Goal: Task Accomplishment & Management: Use online tool/utility

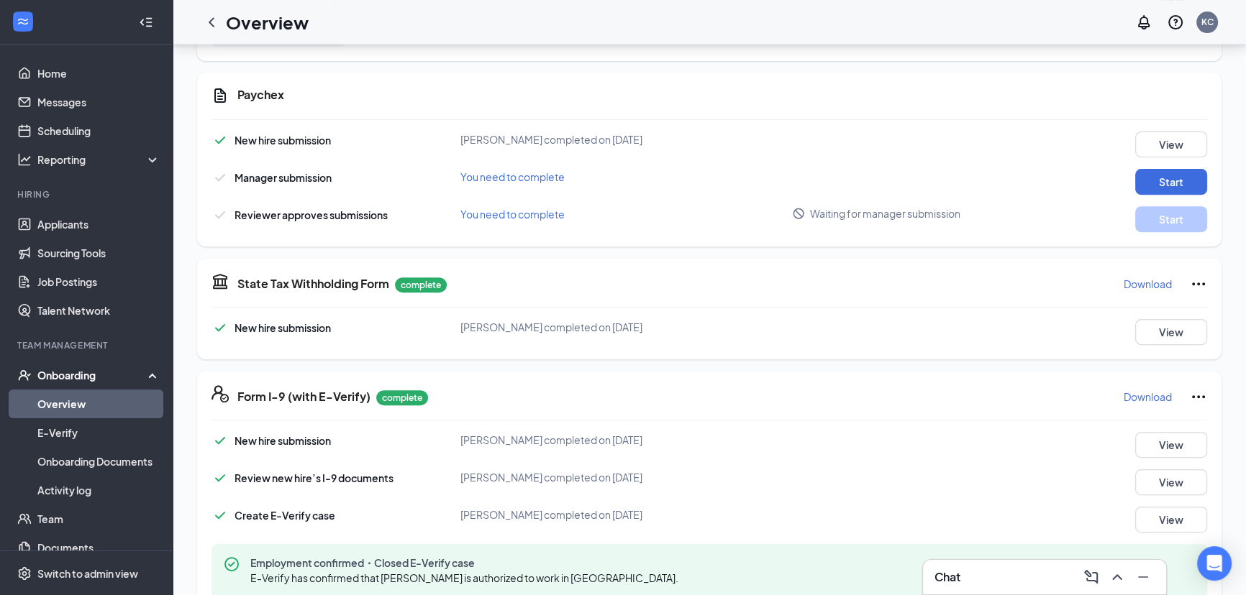
scroll to position [667, 0]
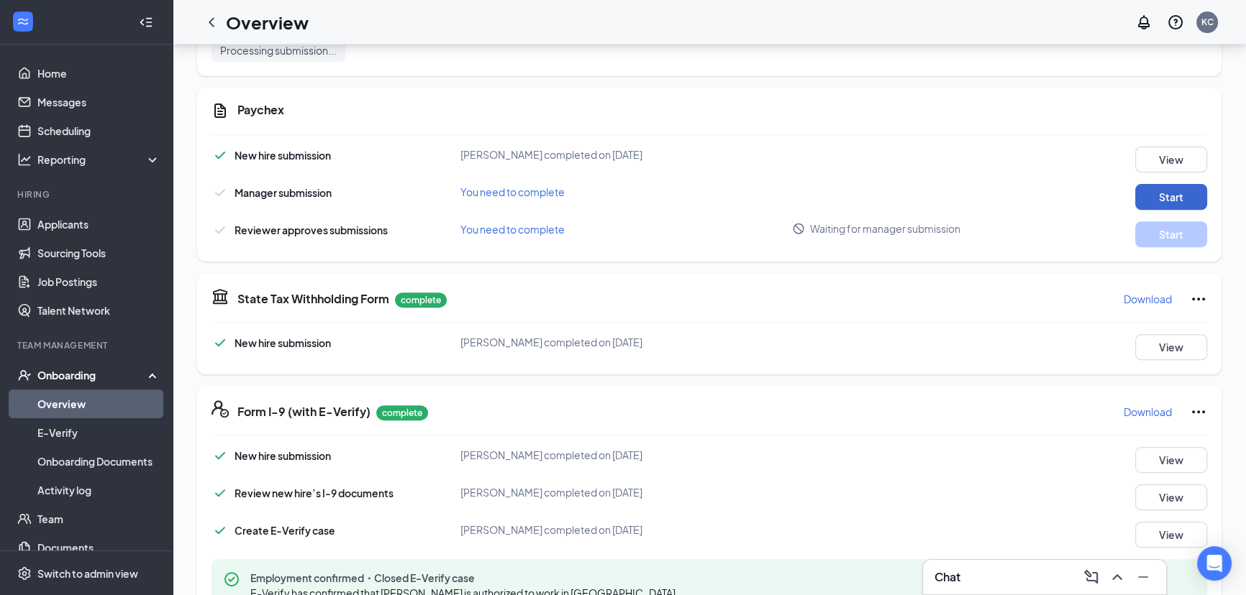
click at [1160, 194] on button "Start" at bounding box center [1171, 197] width 72 height 26
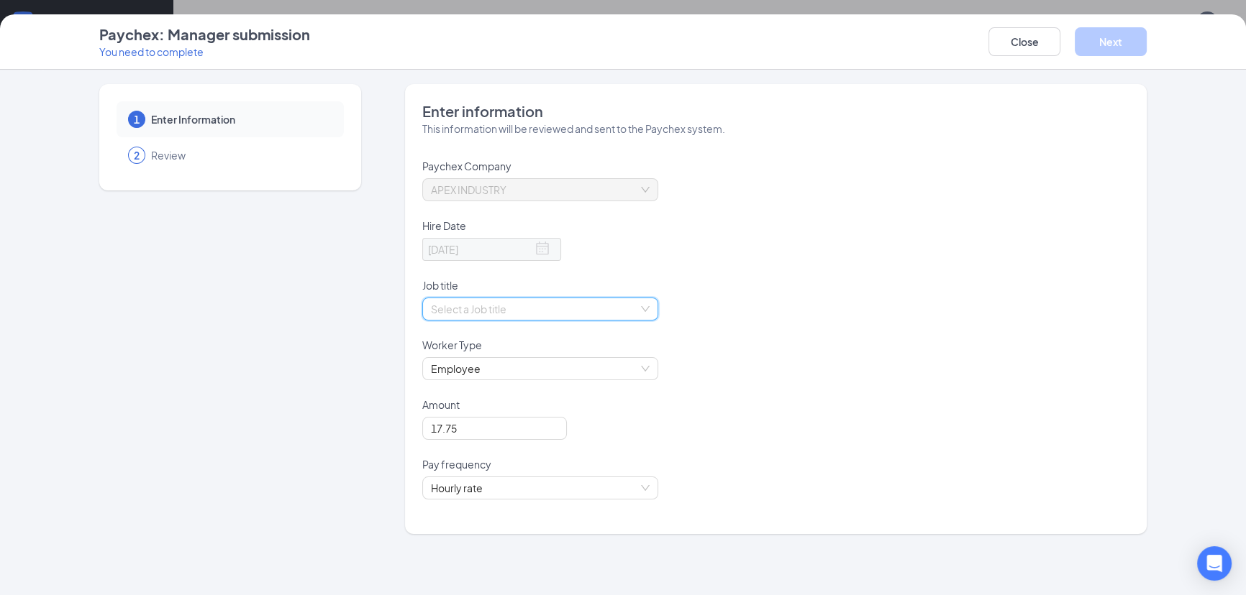
click at [481, 309] on input "search" at bounding box center [535, 309] width 209 height 22
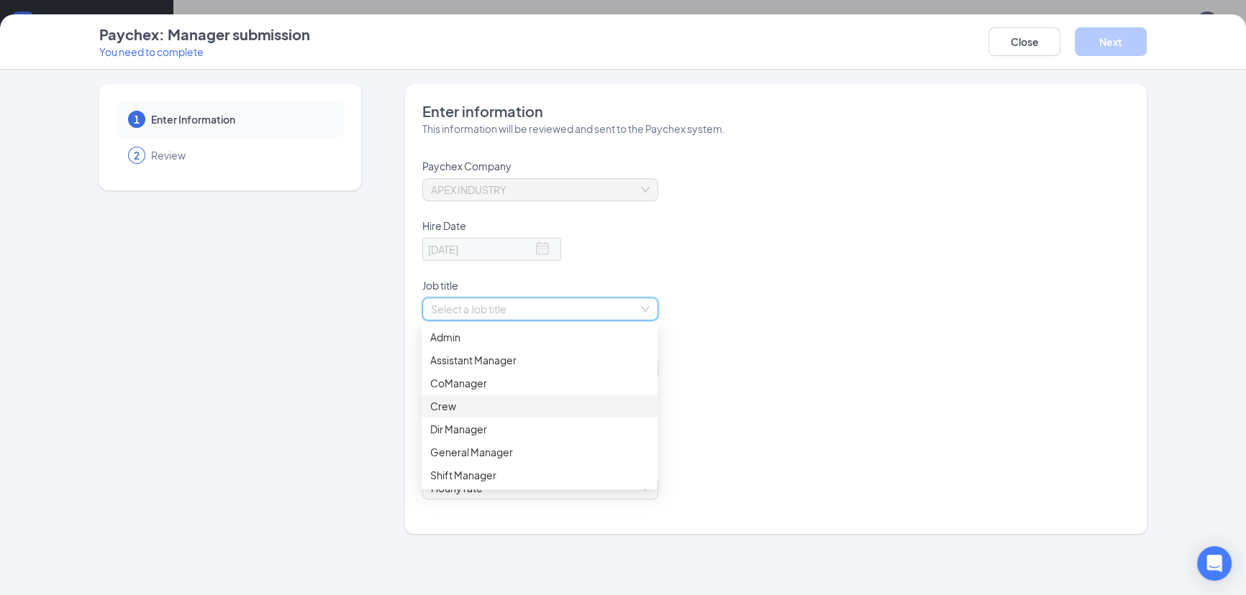
click at [453, 403] on div "Crew" at bounding box center [539, 406] width 219 height 16
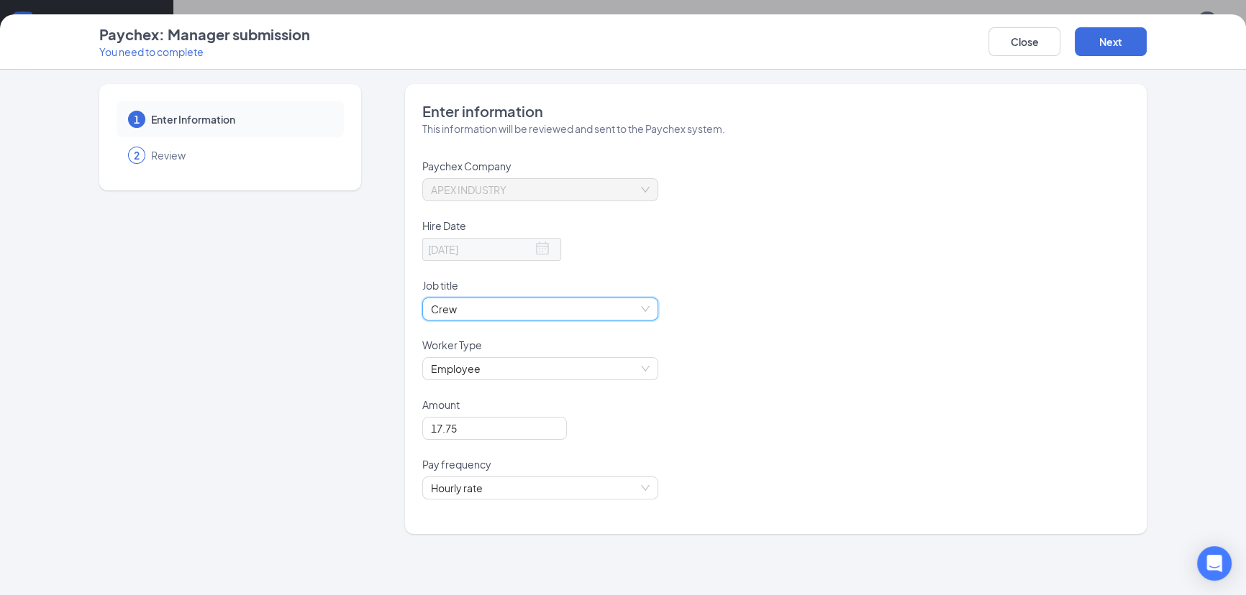
scroll to position [732, 0]
click at [1106, 49] on button "Next" at bounding box center [1110, 41] width 72 height 29
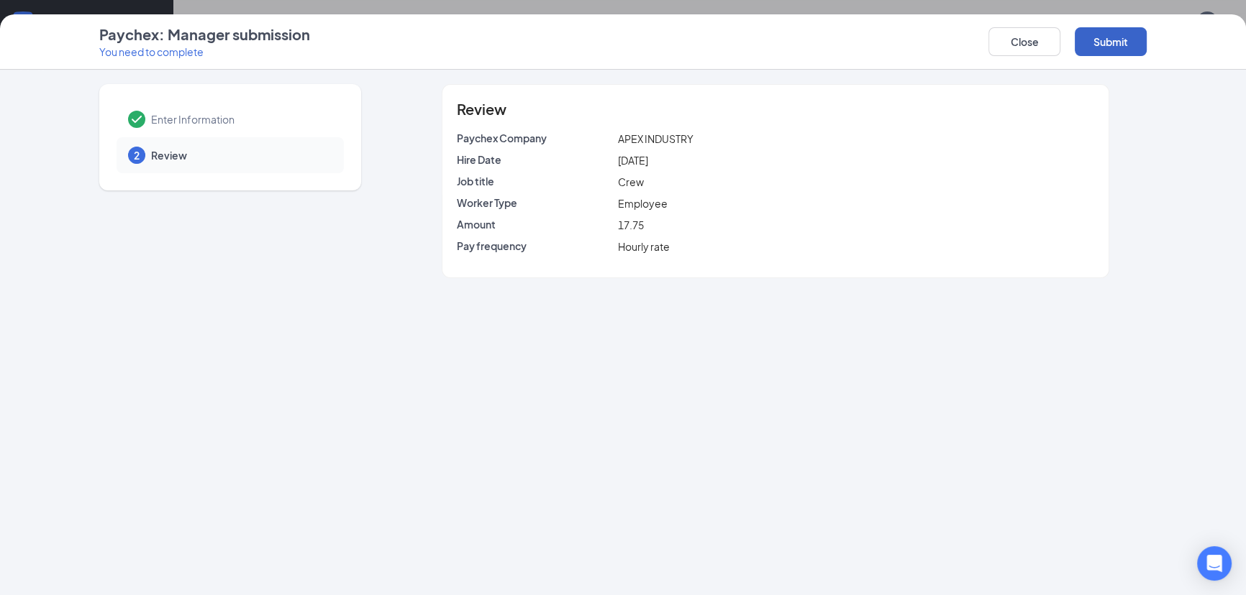
click at [1107, 47] on button "Submit" at bounding box center [1110, 41] width 72 height 29
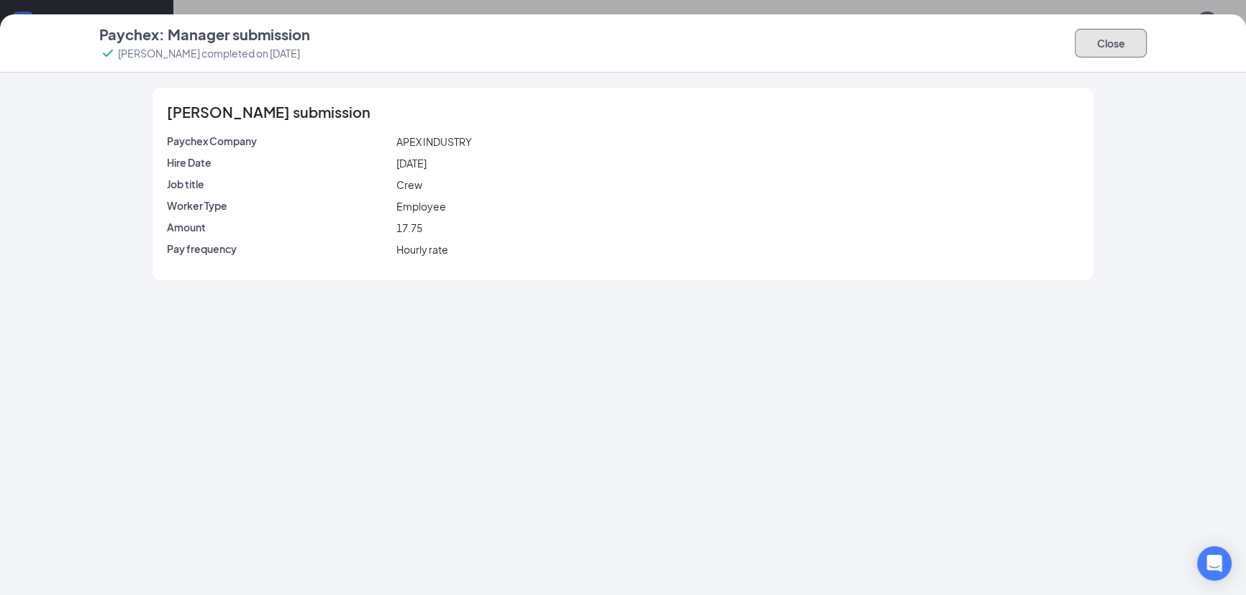
click at [1107, 48] on button "Close" at bounding box center [1110, 43] width 72 height 29
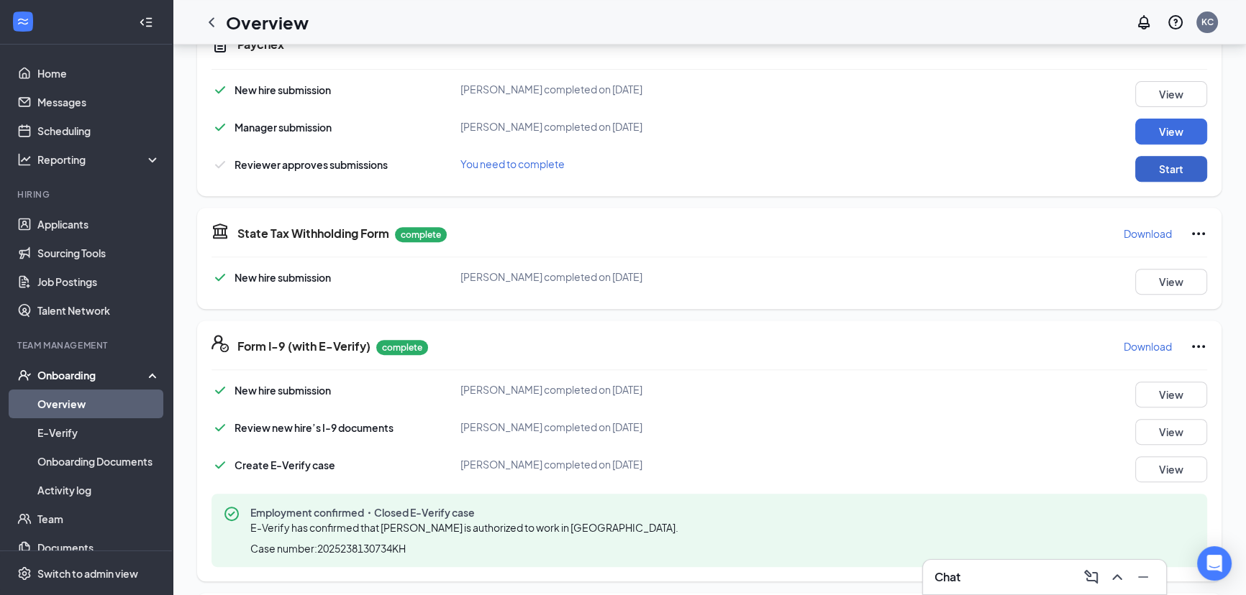
click at [1161, 170] on button "Start" at bounding box center [1171, 169] width 72 height 26
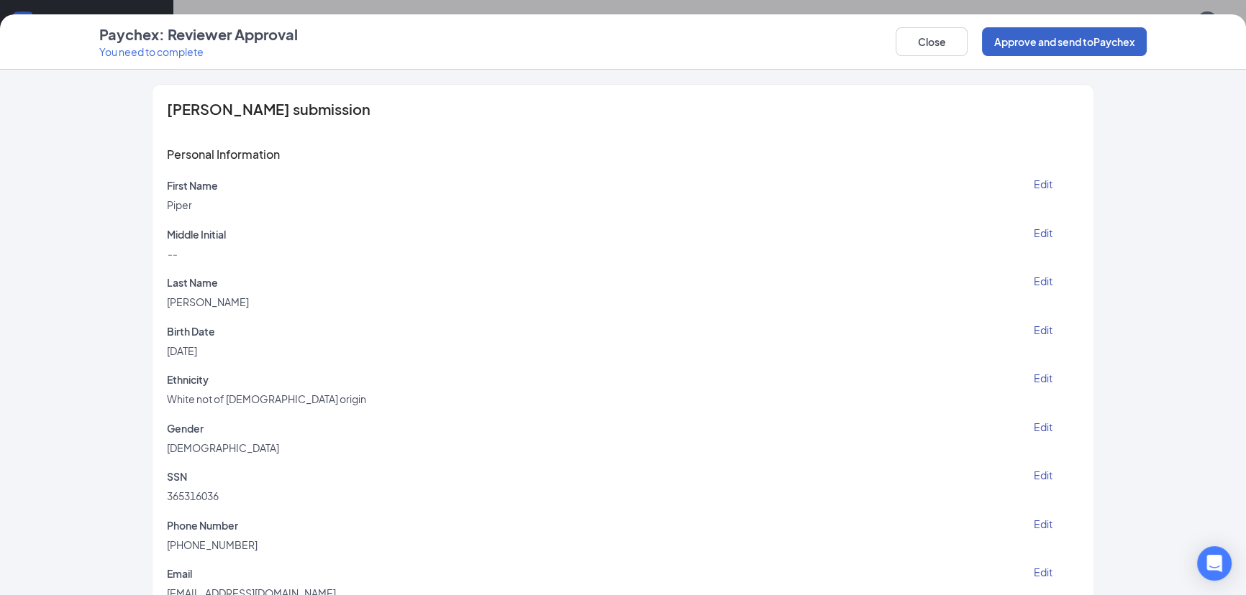
click at [1027, 42] on button "Approve and send to Paychex" at bounding box center [1064, 41] width 165 height 29
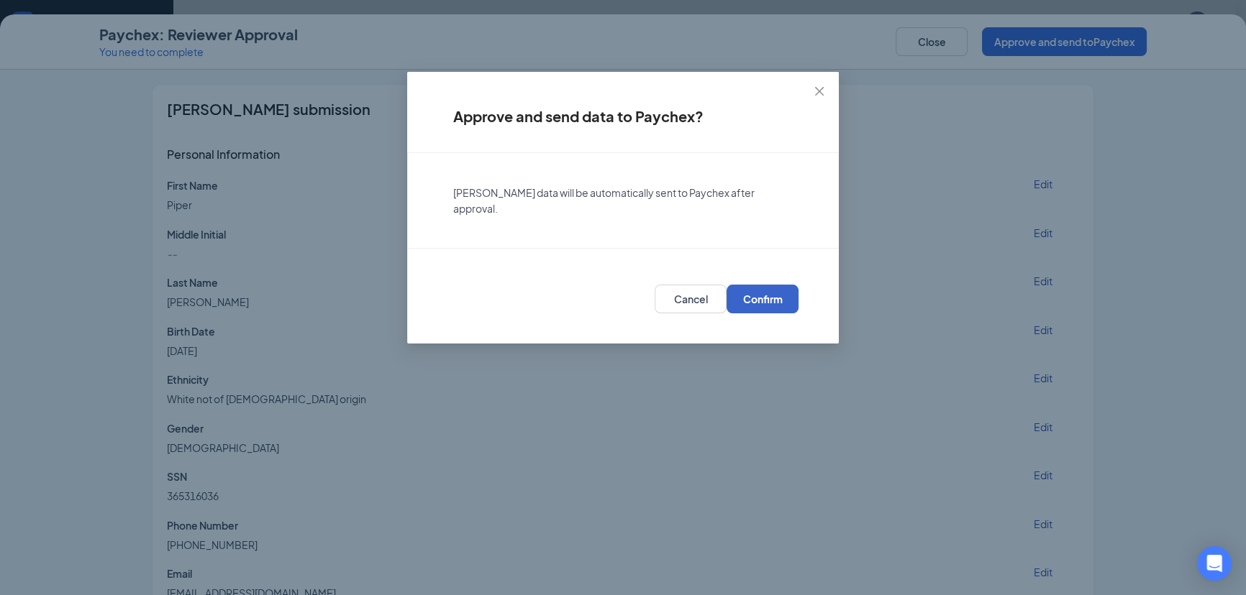
drag, startPoint x: 784, startPoint y: 285, endPoint x: 777, endPoint y: 283, distance: 7.3
click at [779, 285] on button "Confirm" at bounding box center [762, 299] width 72 height 29
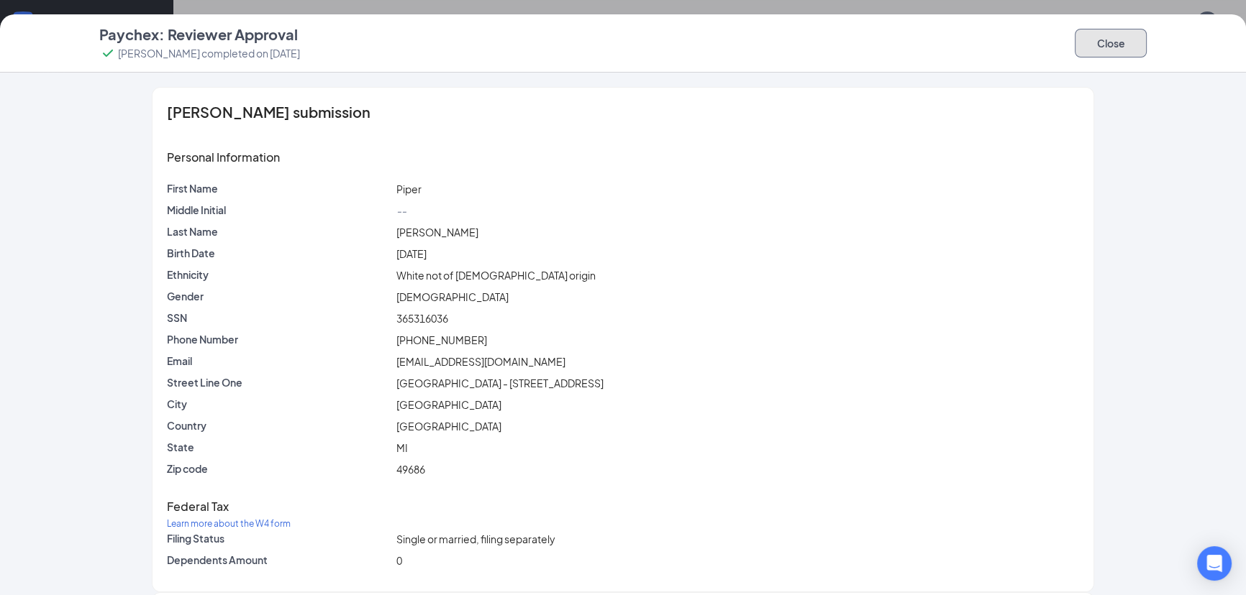
click at [1105, 35] on button "Close" at bounding box center [1110, 43] width 72 height 29
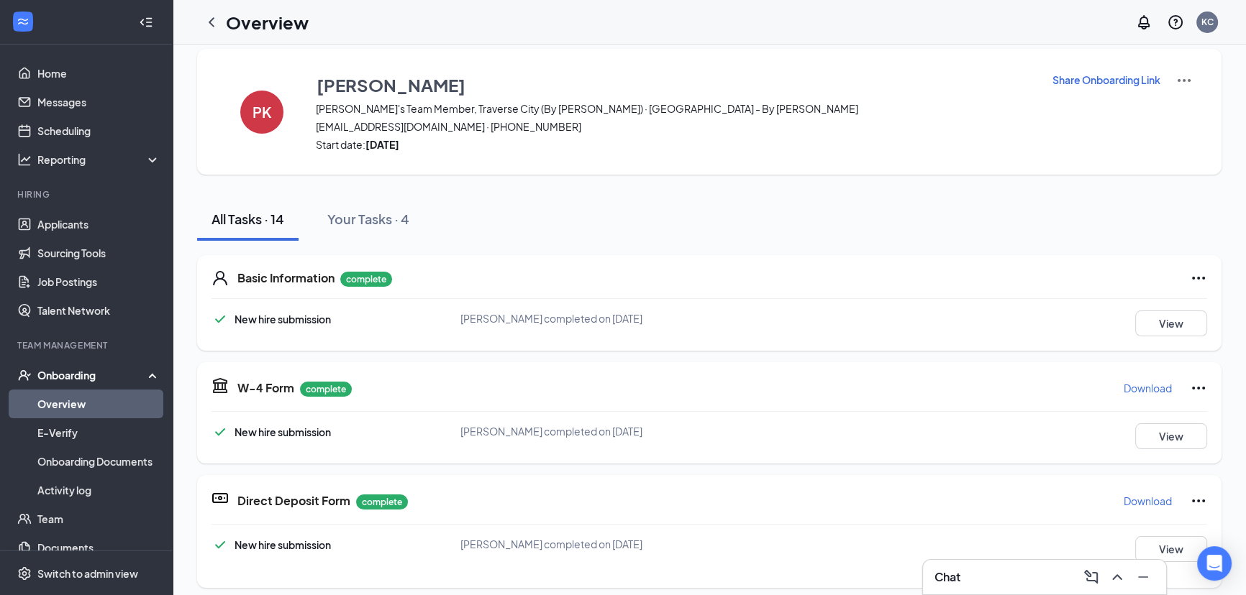
scroll to position [0, 0]
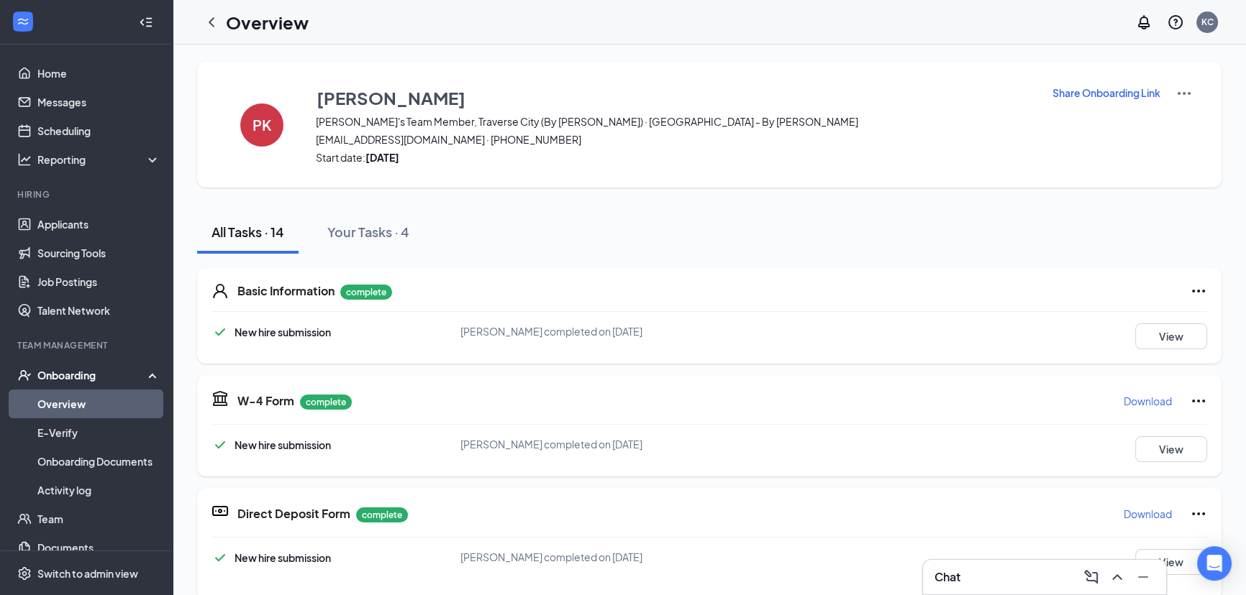
drag, startPoint x: 66, startPoint y: 398, endPoint x: 144, endPoint y: 429, distance: 83.6
click at [67, 398] on link "Overview" at bounding box center [98, 404] width 123 height 29
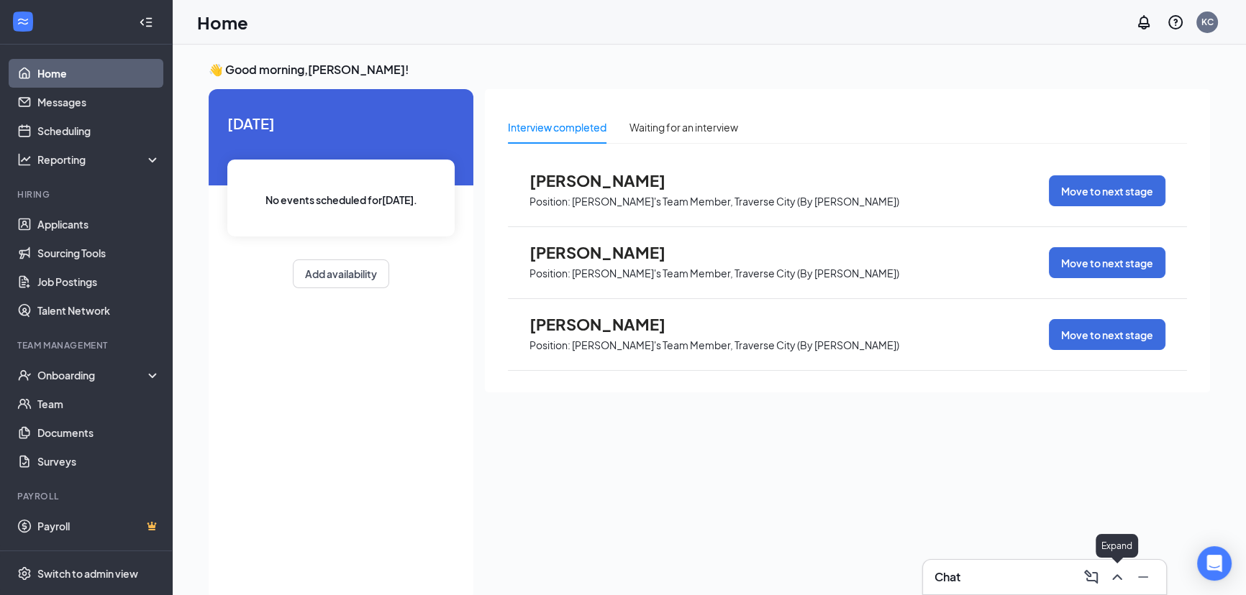
click at [1112, 575] on icon "ChevronUp" at bounding box center [1116, 577] width 17 height 17
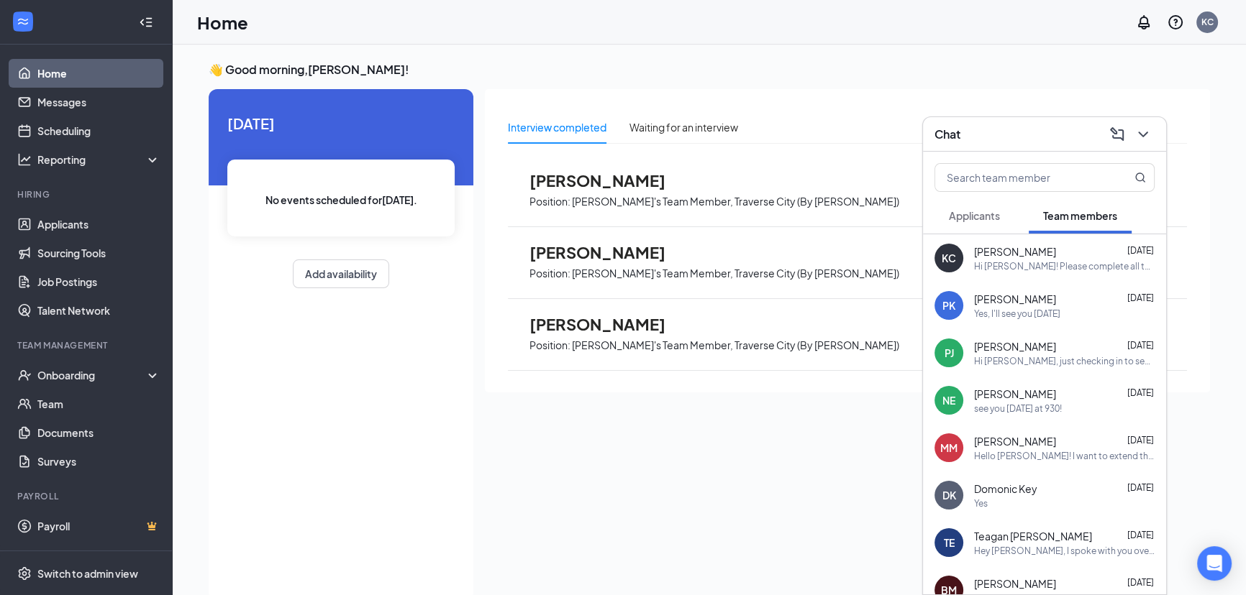
click at [972, 219] on span "Applicants" at bounding box center [974, 215] width 51 height 13
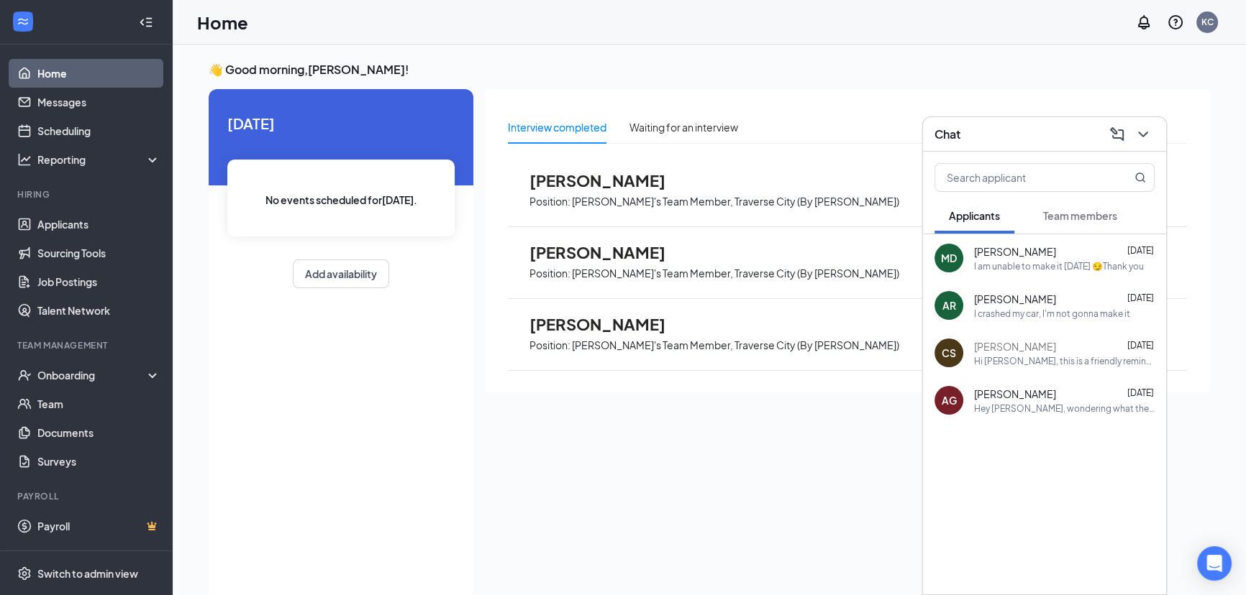
click at [1082, 216] on span "Team members" at bounding box center [1080, 215] width 74 height 13
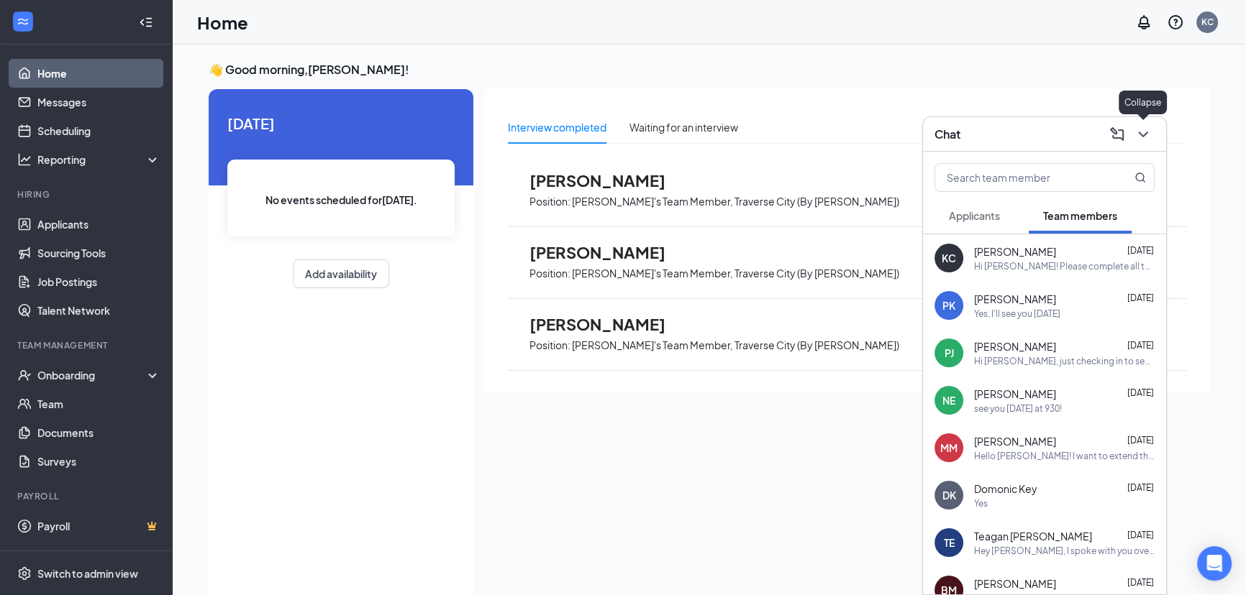
click at [1138, 132] on icon "ChevronDown" at bounding box center [1142, 135] width 9 height 6
